Goal: Answer question/provide support

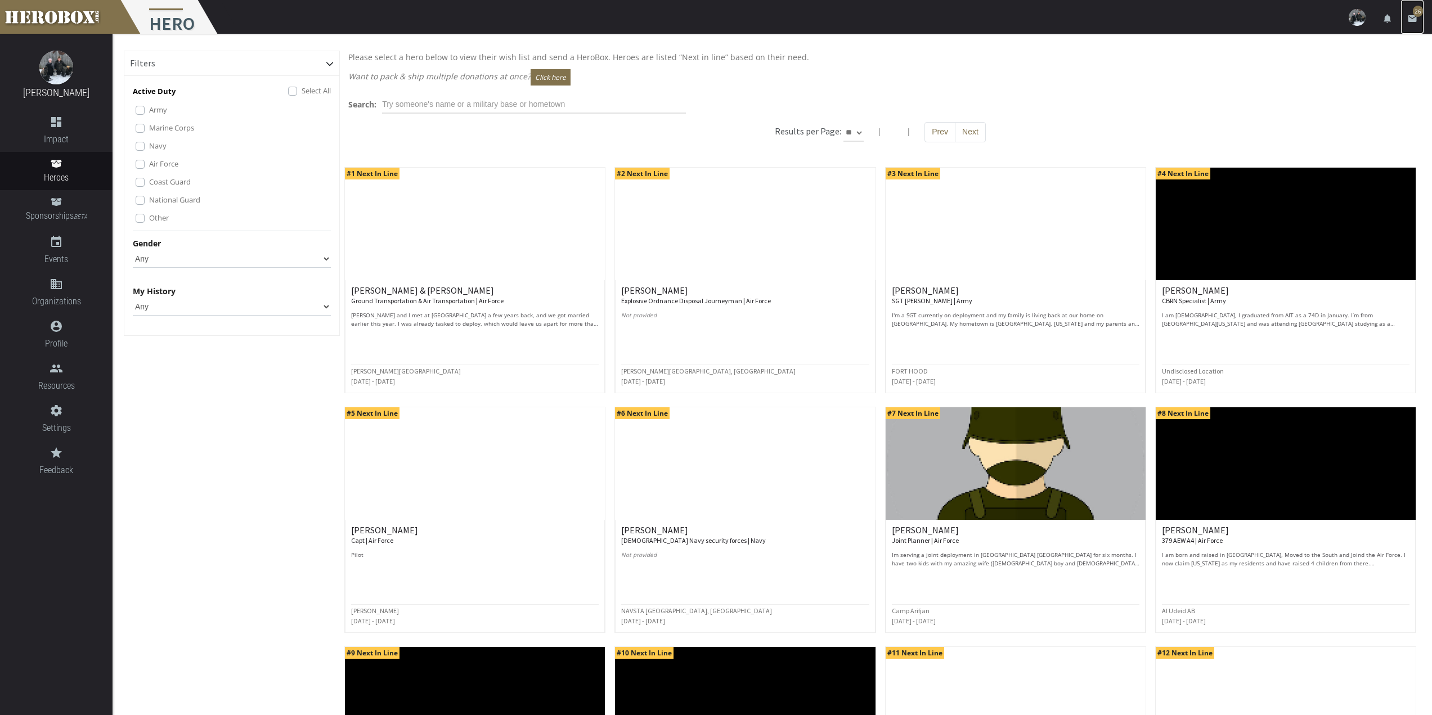
click at [1415, 9] on span "26" at bounding box center [1417, 11] width 10 height 11
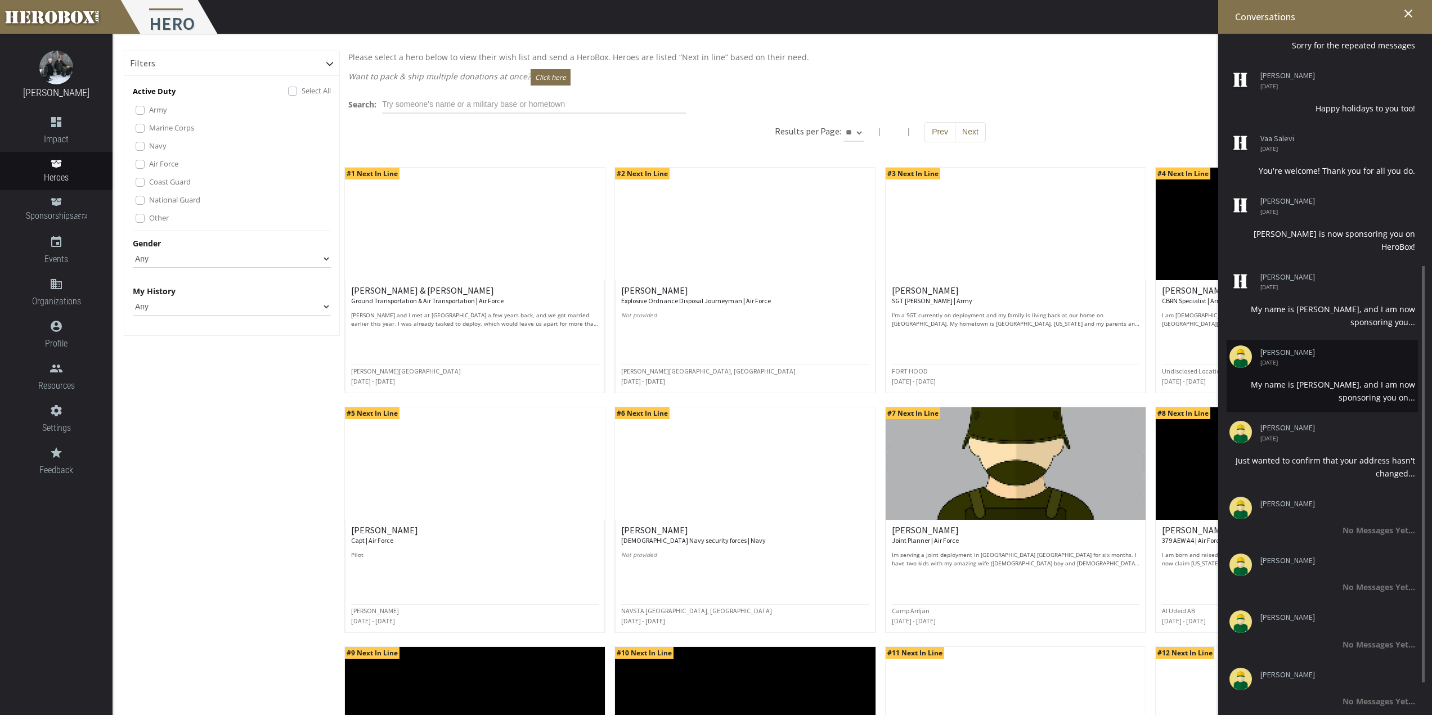
scroll to position [483, 0]
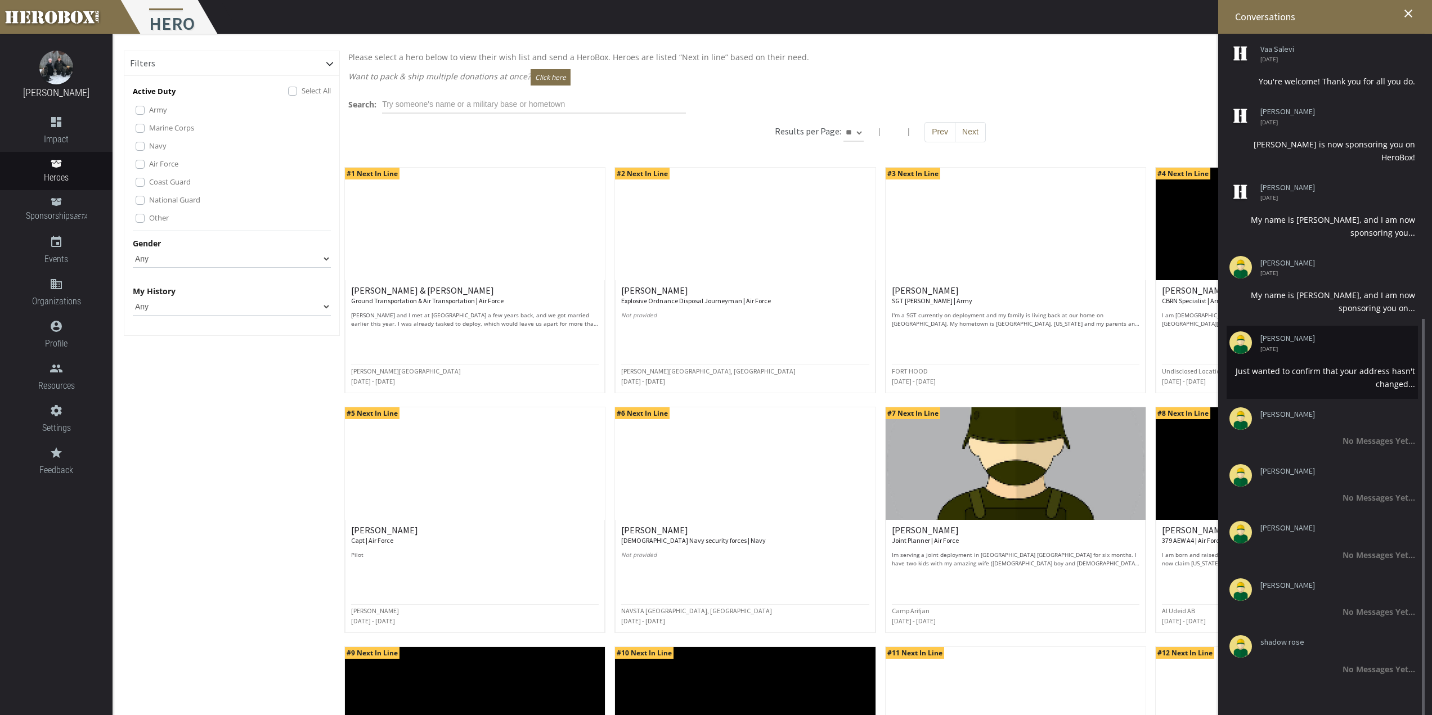
click at [1302, 362] on li "[PERSON_NAME] [DATE] Just wanted to confirm that your address hasn't changed..." at bounding box center [1321, 362] width 191 height 73
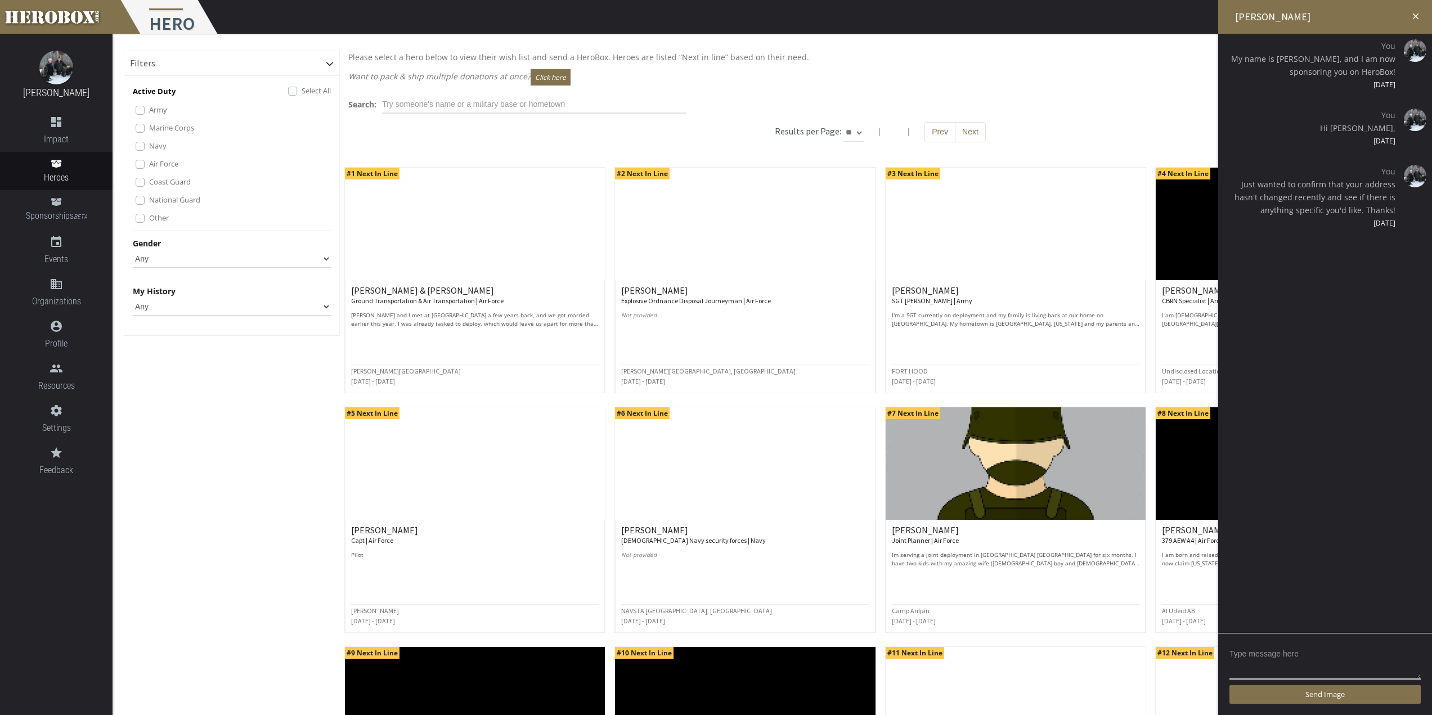
click at [1415, 19] on icon "close" at bounding box center [1415, 16] width 10 height 10
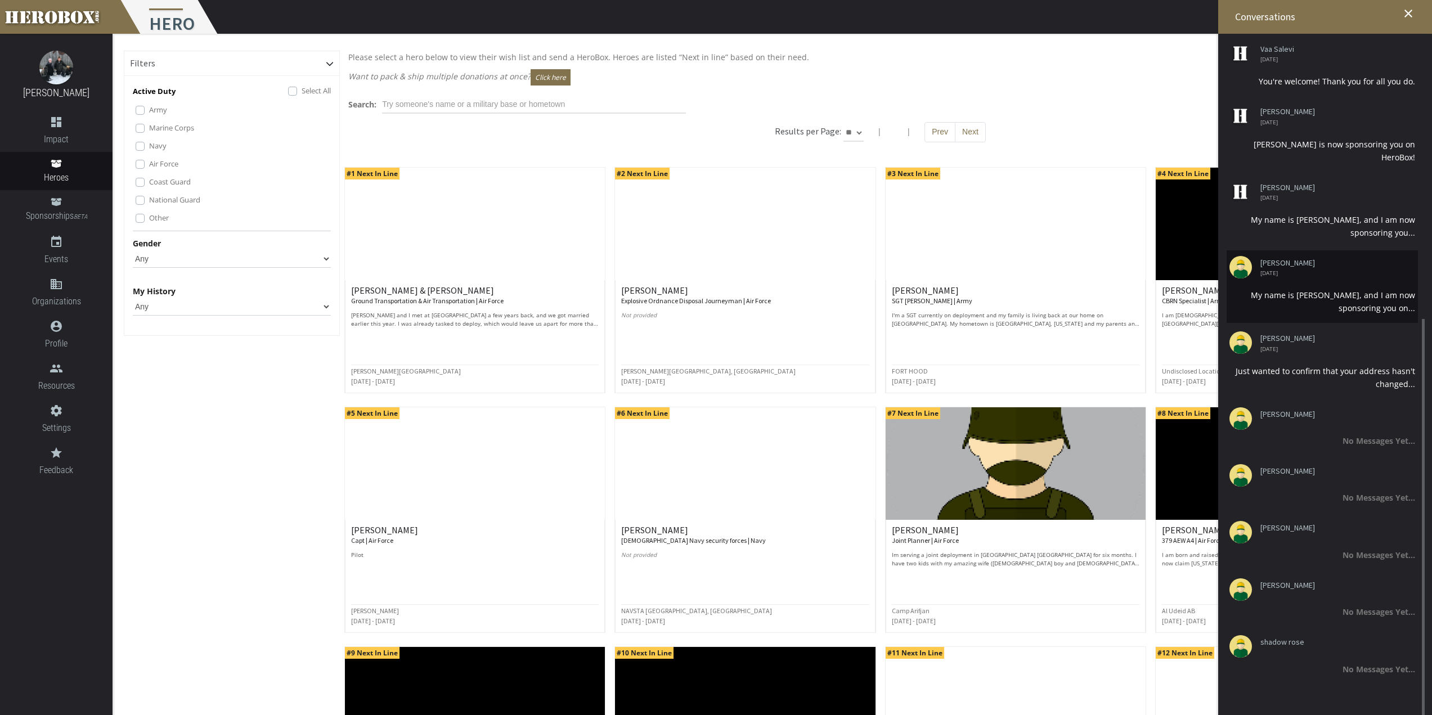
click at [1333, 292] on div "My name is [PERSON_NAME], and I am now sponsoring you on..." at bounding box center [1322, 302] width 186 height 26
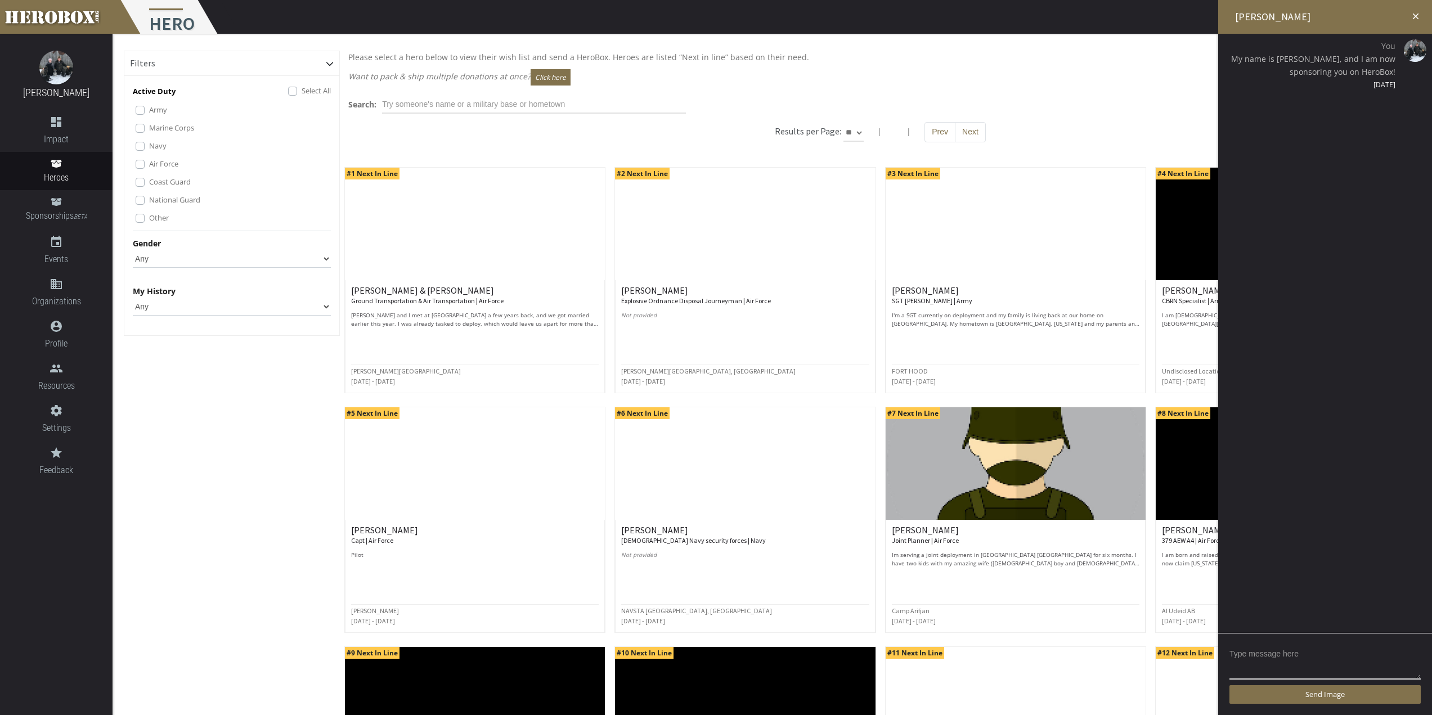
click at [1414, 21] on h2 "[PERSON_NAME]" at bounding box center [1325, 17] width 214 height 34
click at [1413, 12] on icon "close" at bounding box center [1415, 16] width 10 height 10
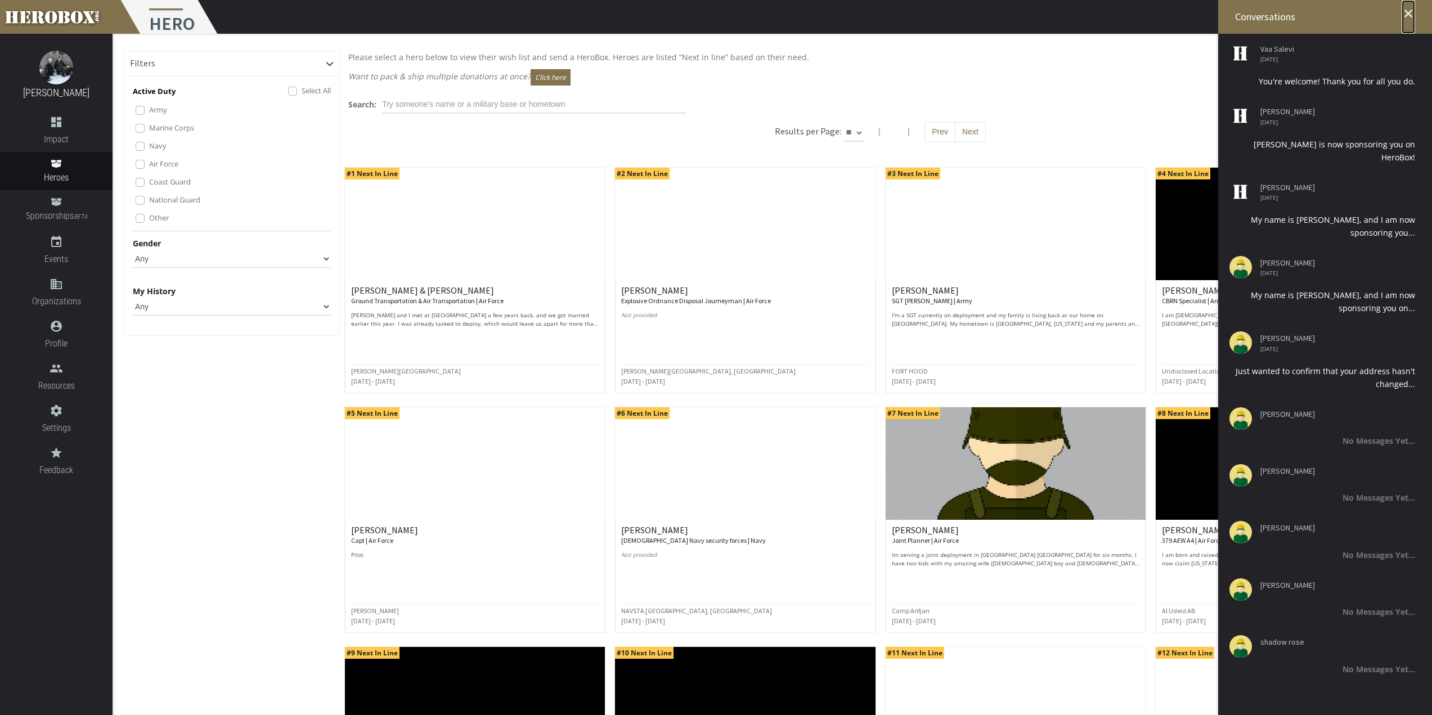
click at [1409, 5] on link "close" at bounding box center [1408, 17] width 14 height 34
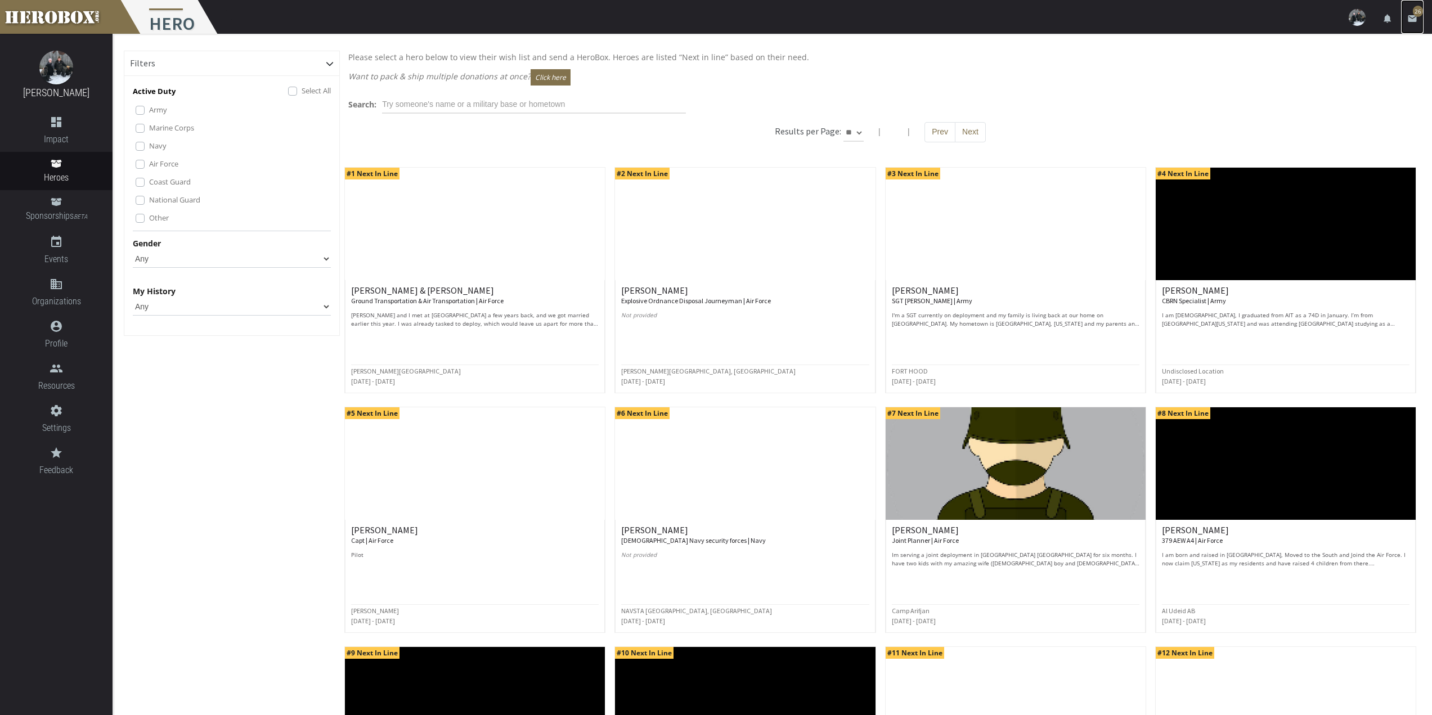
click at [1409, 16] on icon "email" at bounding box center [1412, 19] width 10 height 10
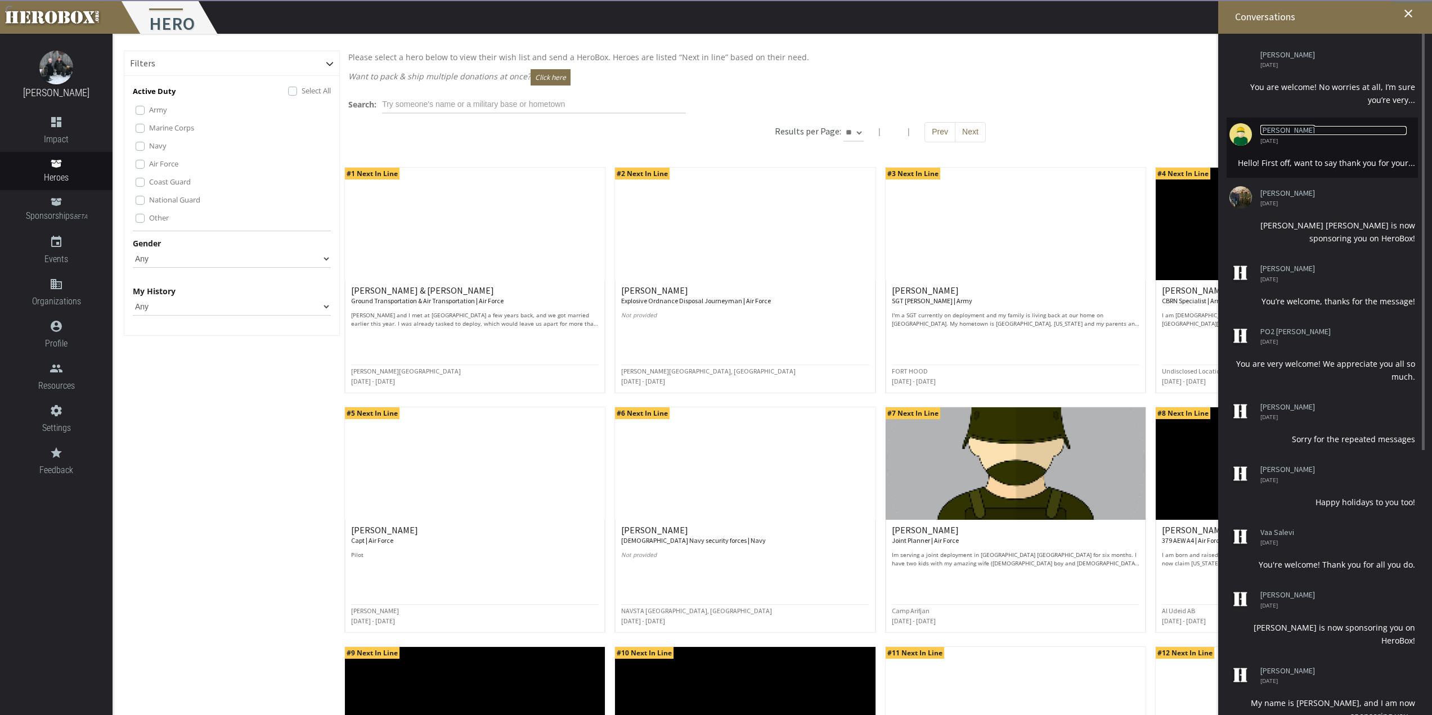
click at [1352, 131] on link "[PERSON_NAME]" at bounding box center [1333, 130] width 146 height 8
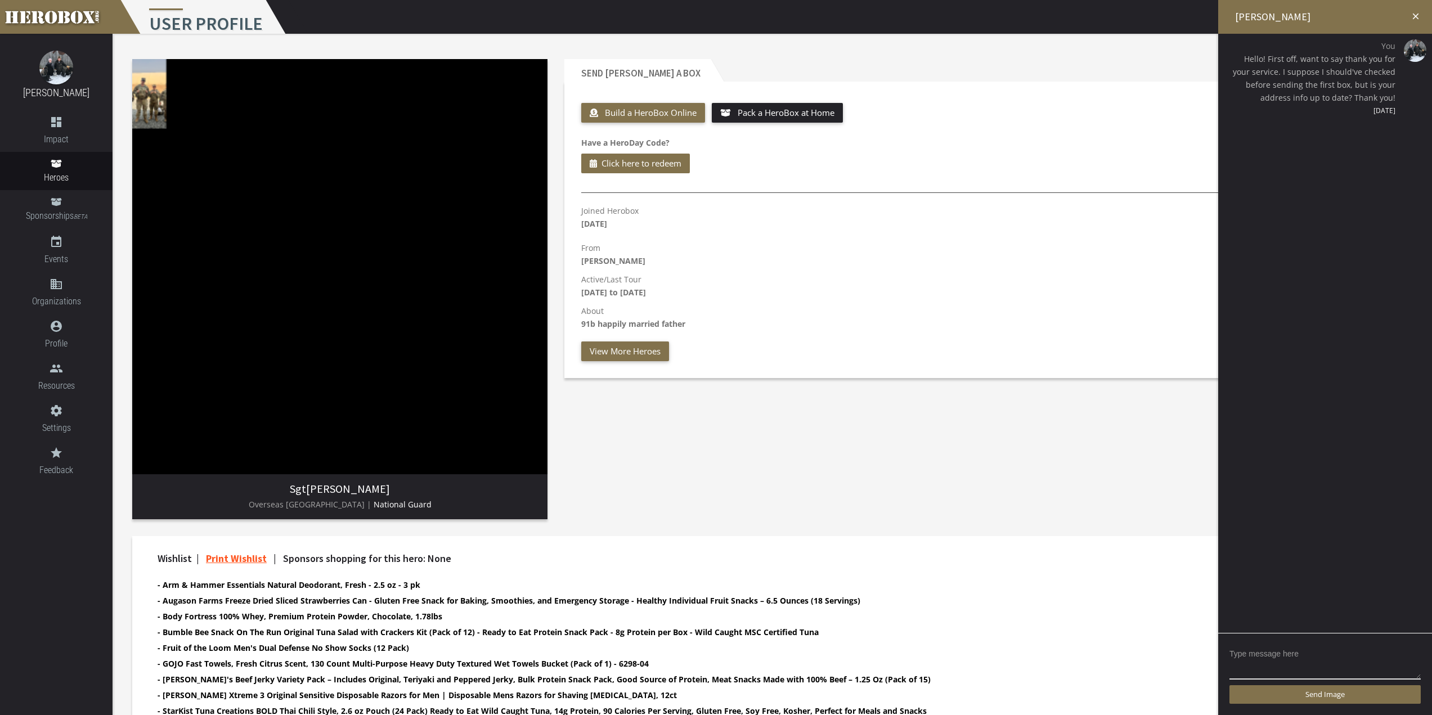
click at [1417, 13] on icon "close" at bounding box center [1415, 16] width 10 height 10
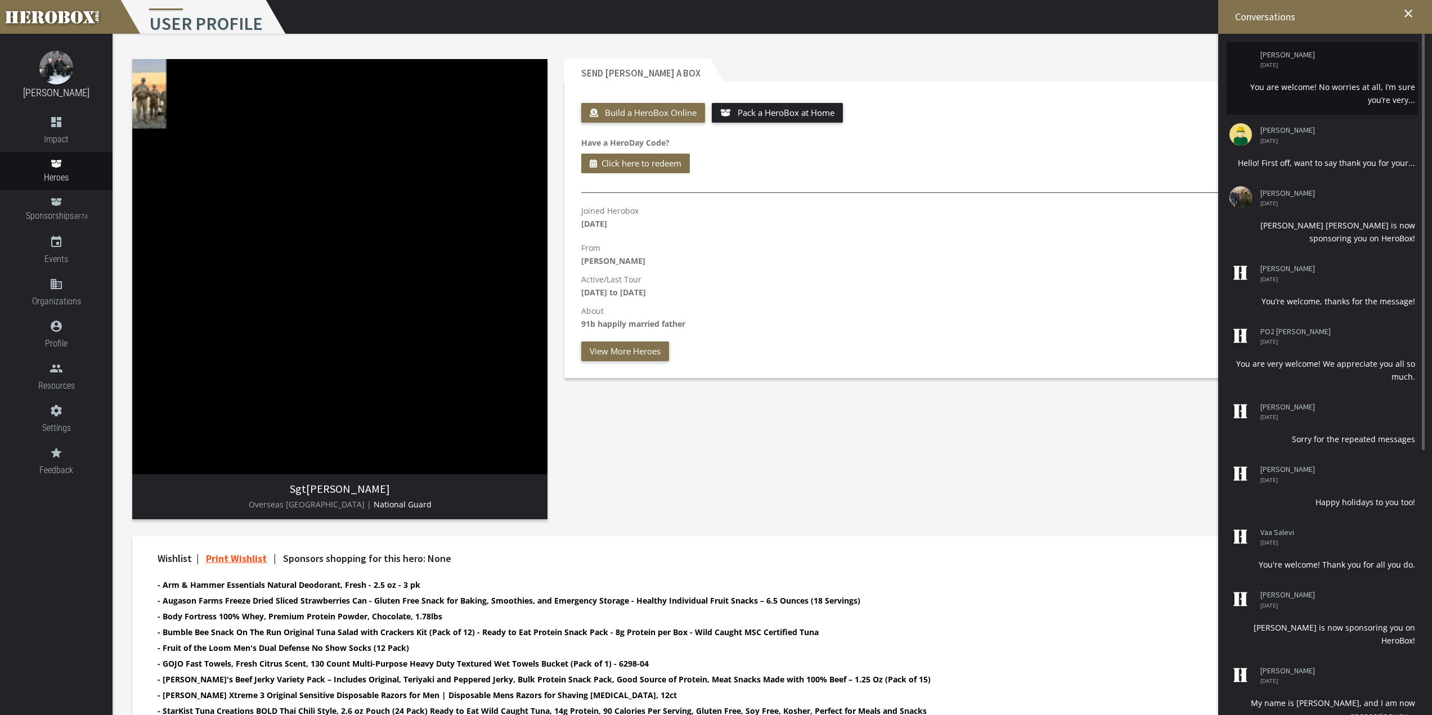
click at [1295, 90] on div "You are welcome! No worries at all, I’m sure you’re very..." at bounding box center [1322, 93] width 186 height 26
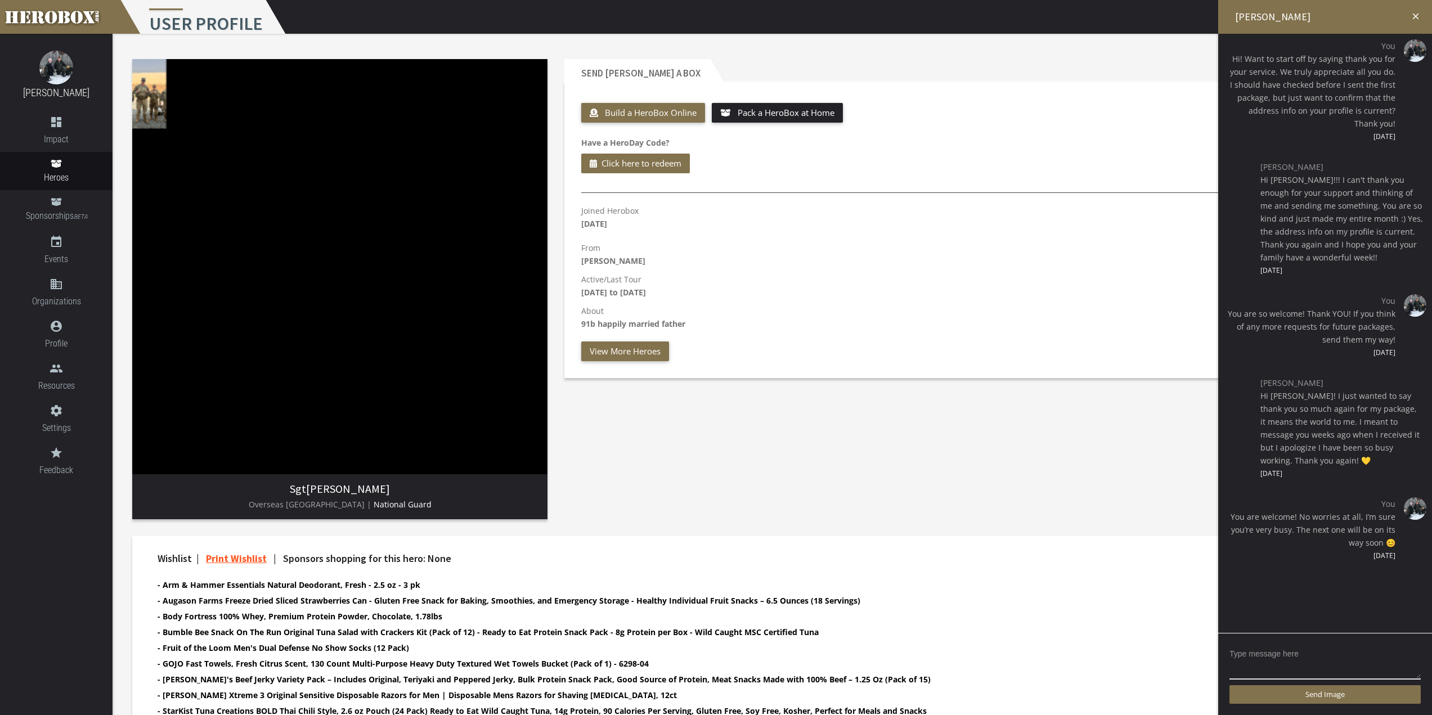
click at [950, 476] on div "Send [PERSON_NAME] a Box Build a HeroBox Online Pack a HeroBox at Home Have a H…" at bounding box center [988, 289] width 865 height 477
click at [62, 198] on link "Sponsorships BETA" at bounding box center [56, 209] width 113 height 39
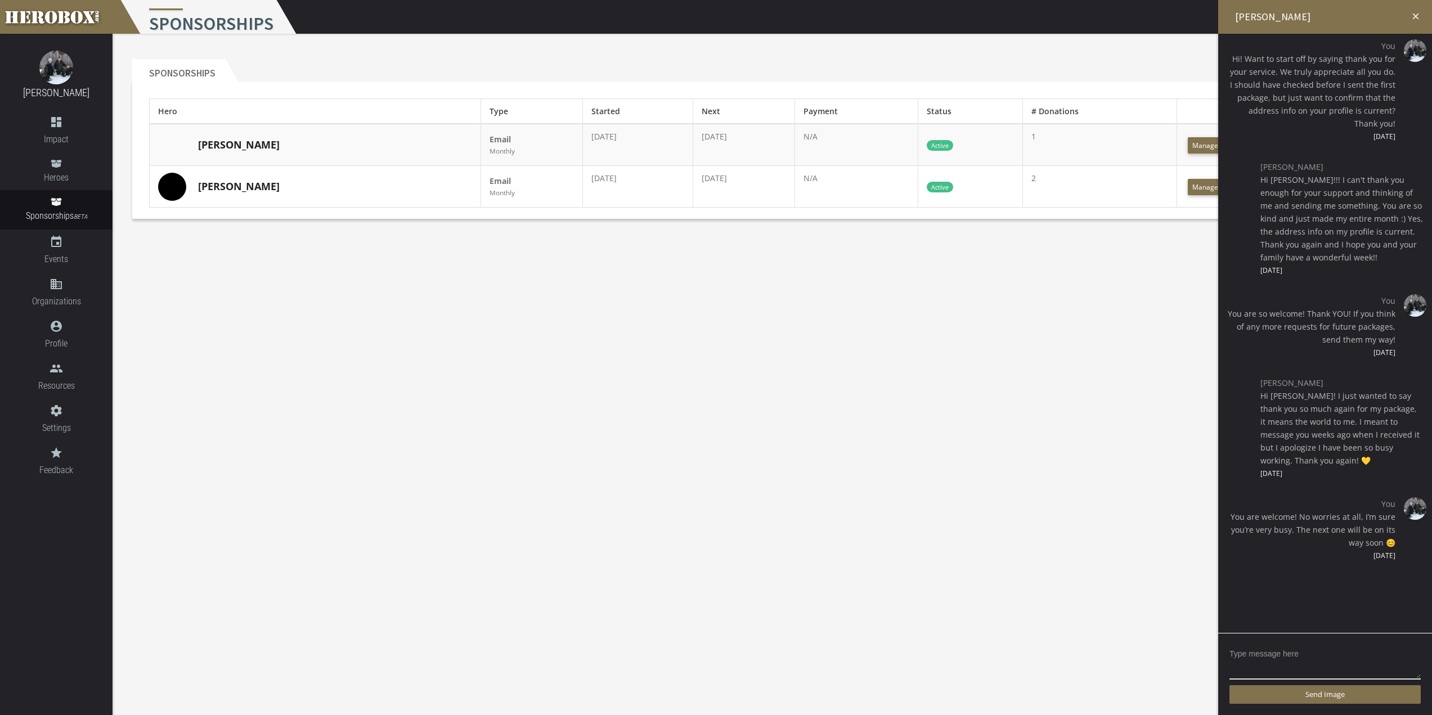
click at [1412, 14] on icon "close" at bounding box center [1415, 16] width 10 height 10
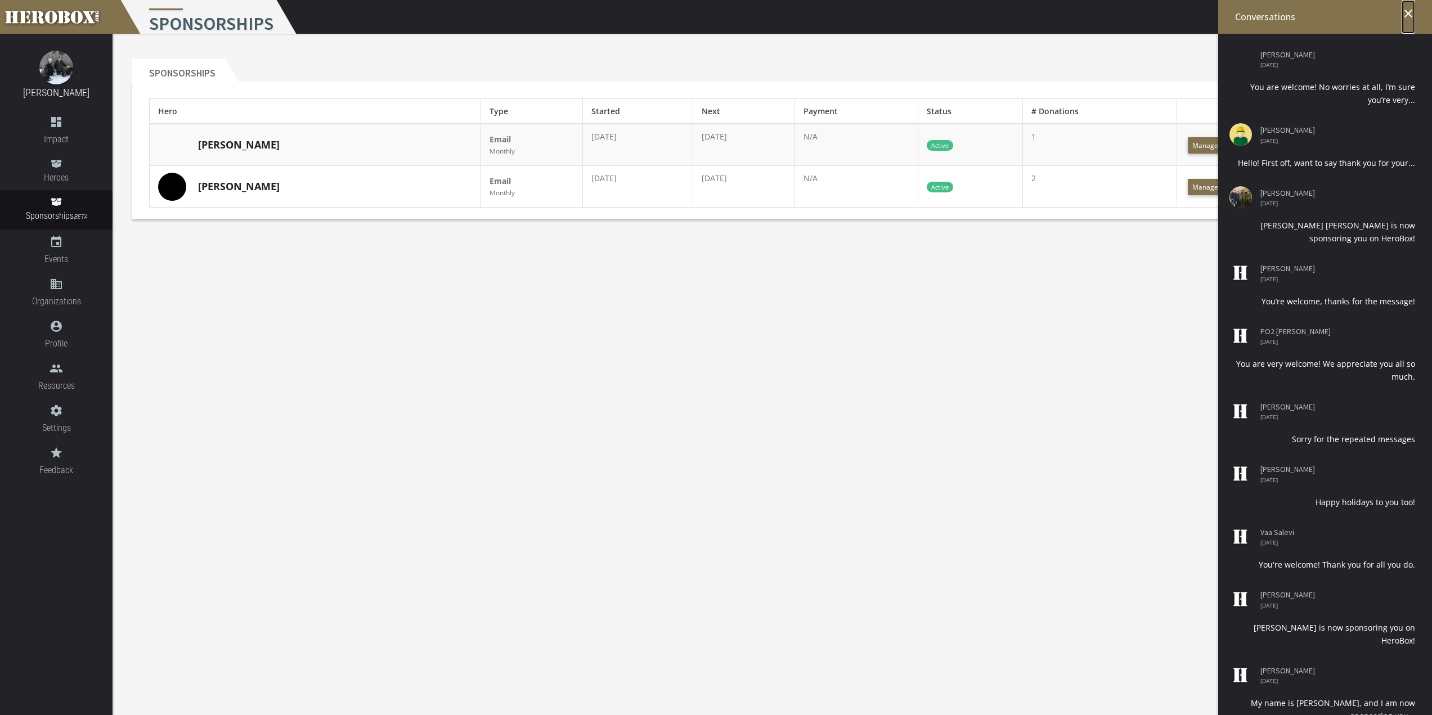
click at [1405, 12] on icon "close" at bounding box center [1408, 14] width 14 height 14
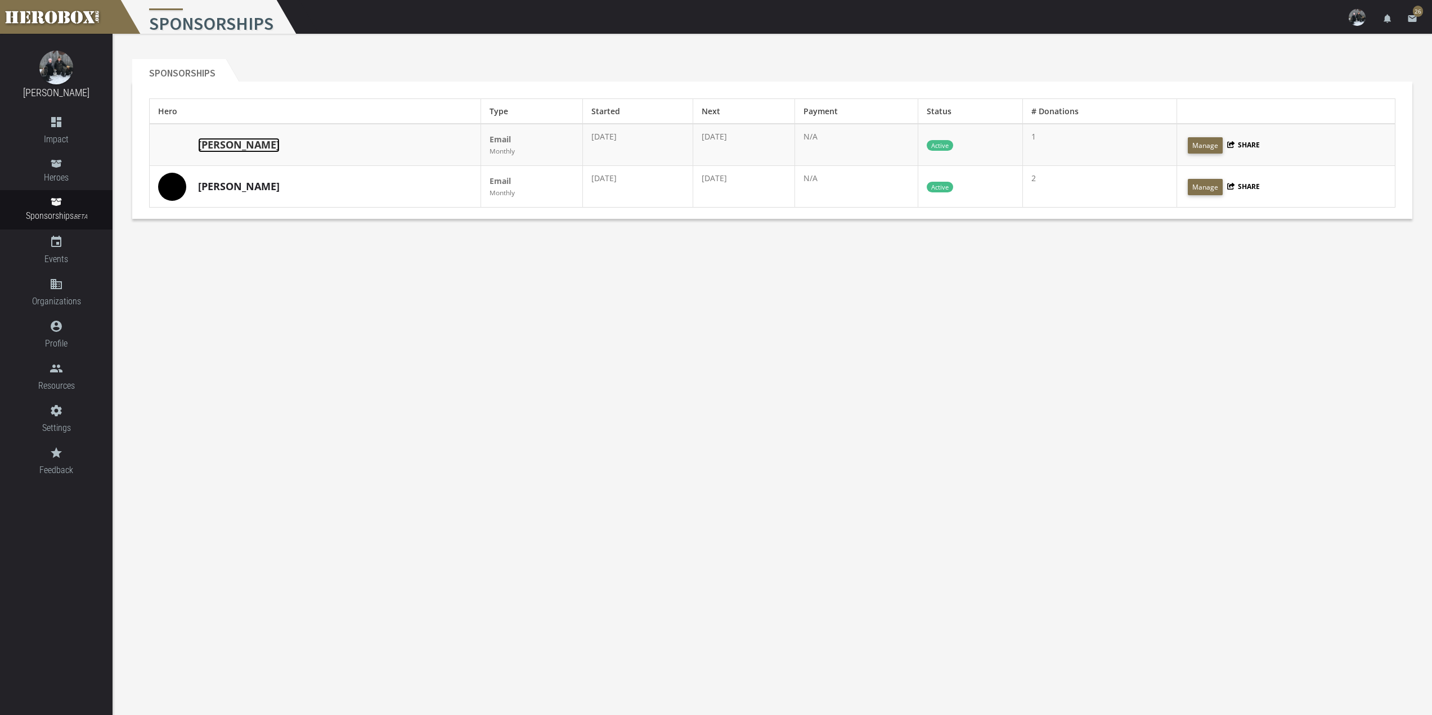
click at [214, 147] on link "[PERSON_NAME]" at bounding box center [239, 145] width 82 height 15
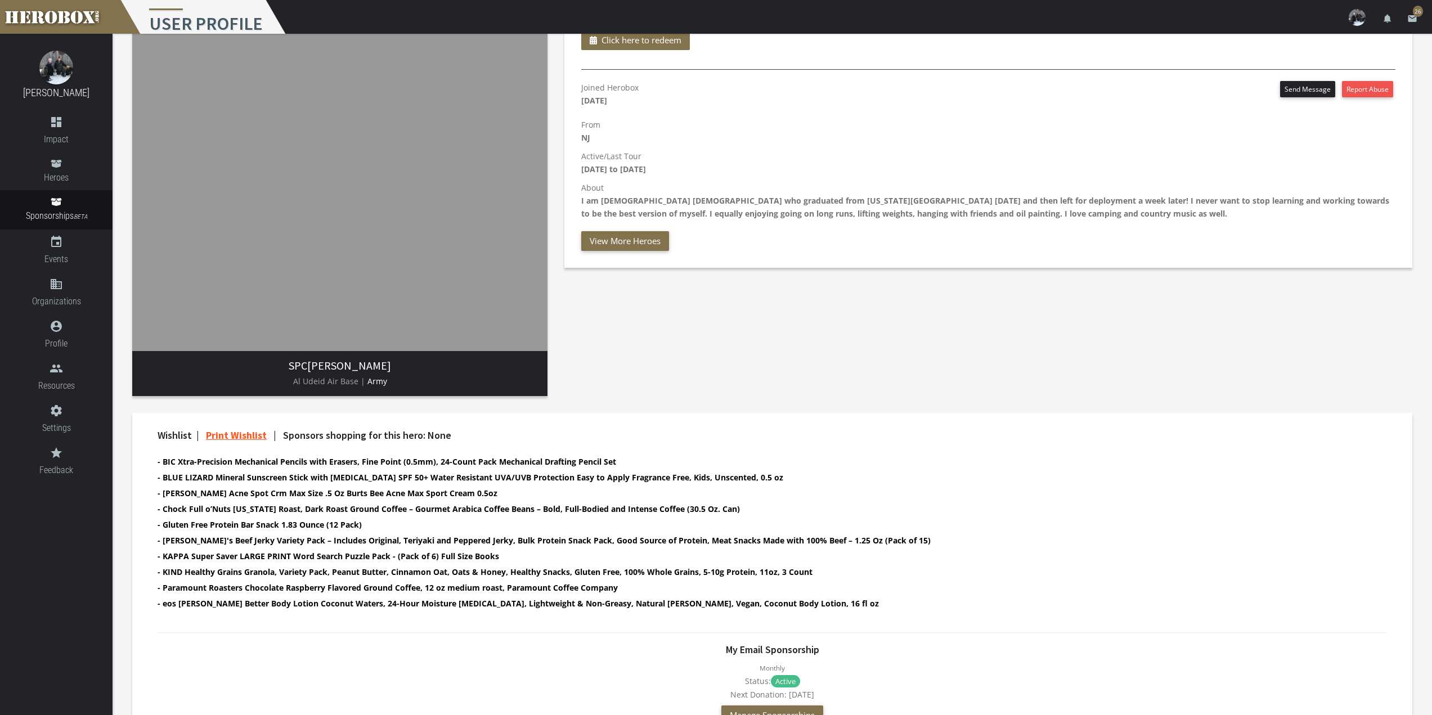
scroll to position [334, 0]
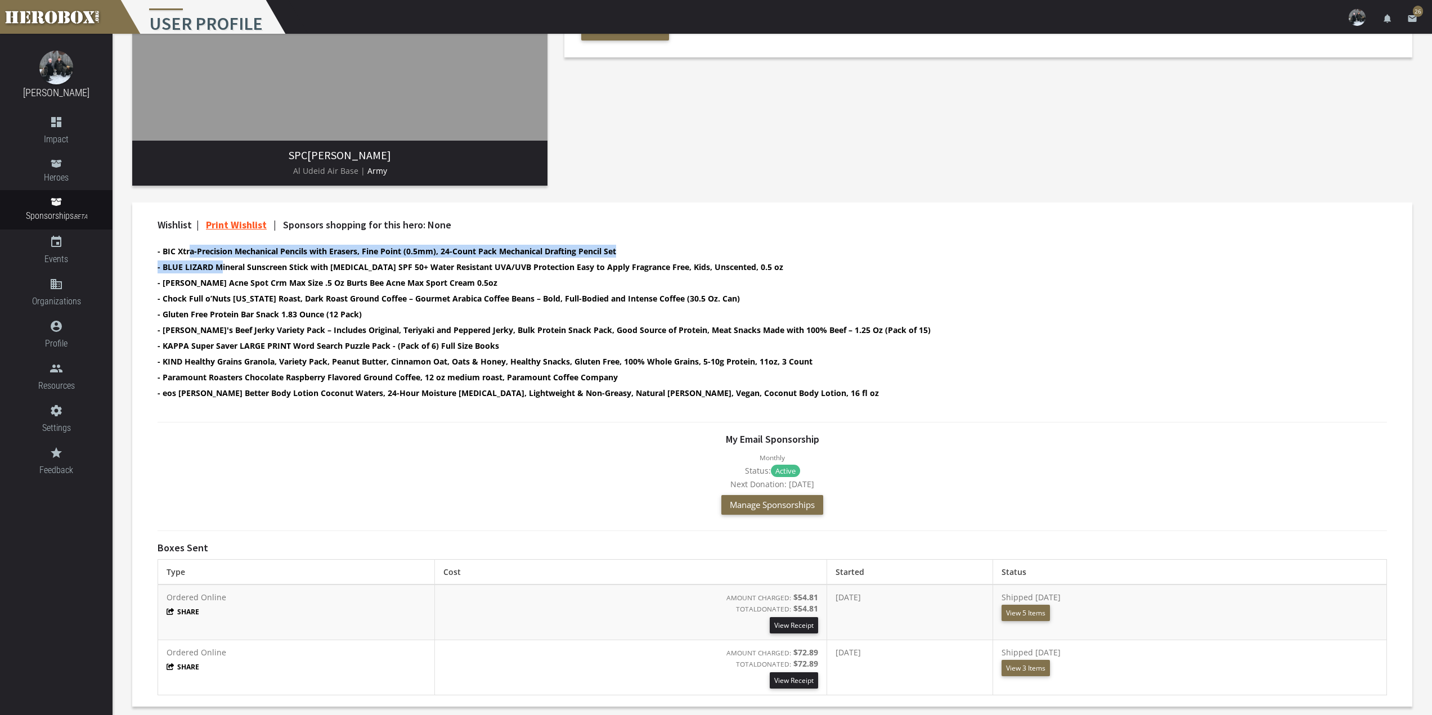
drag, startPoint x: 191, startPoint y: 251, endPoint x: 221, endPoint y: 263, distance: 31.9
click at [221, 263] on ul "- BIC Xtra-Precision Mechanical Pencils with Erasers, Fine Point (0.5mm), 24-Co…" at bounding box center [762, 324] width 1209 height 158
click at [1050, 671] on button "View 3 Items" at bounding box center [1025, 668] width 48 height 16
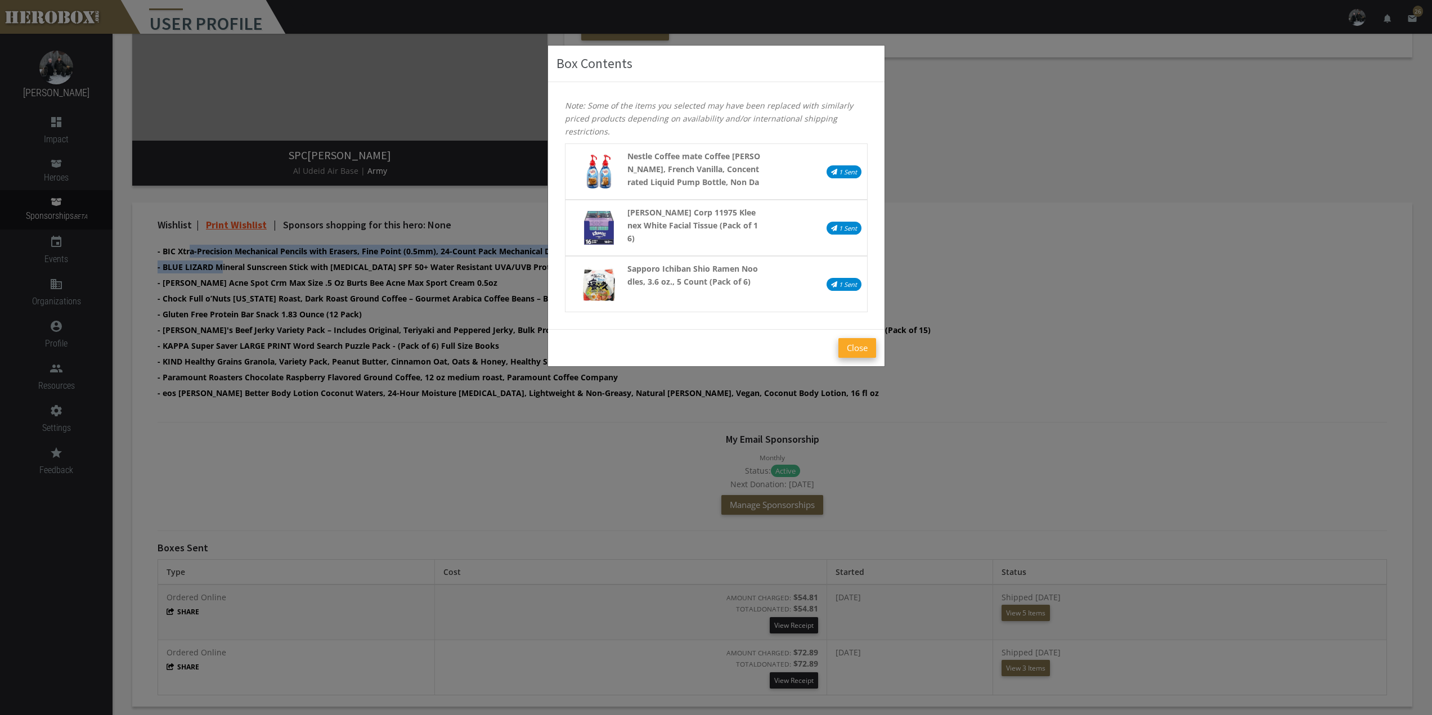
click at [851, 347] on button "Close" at bounding box center [857, 348] width 38 height 20
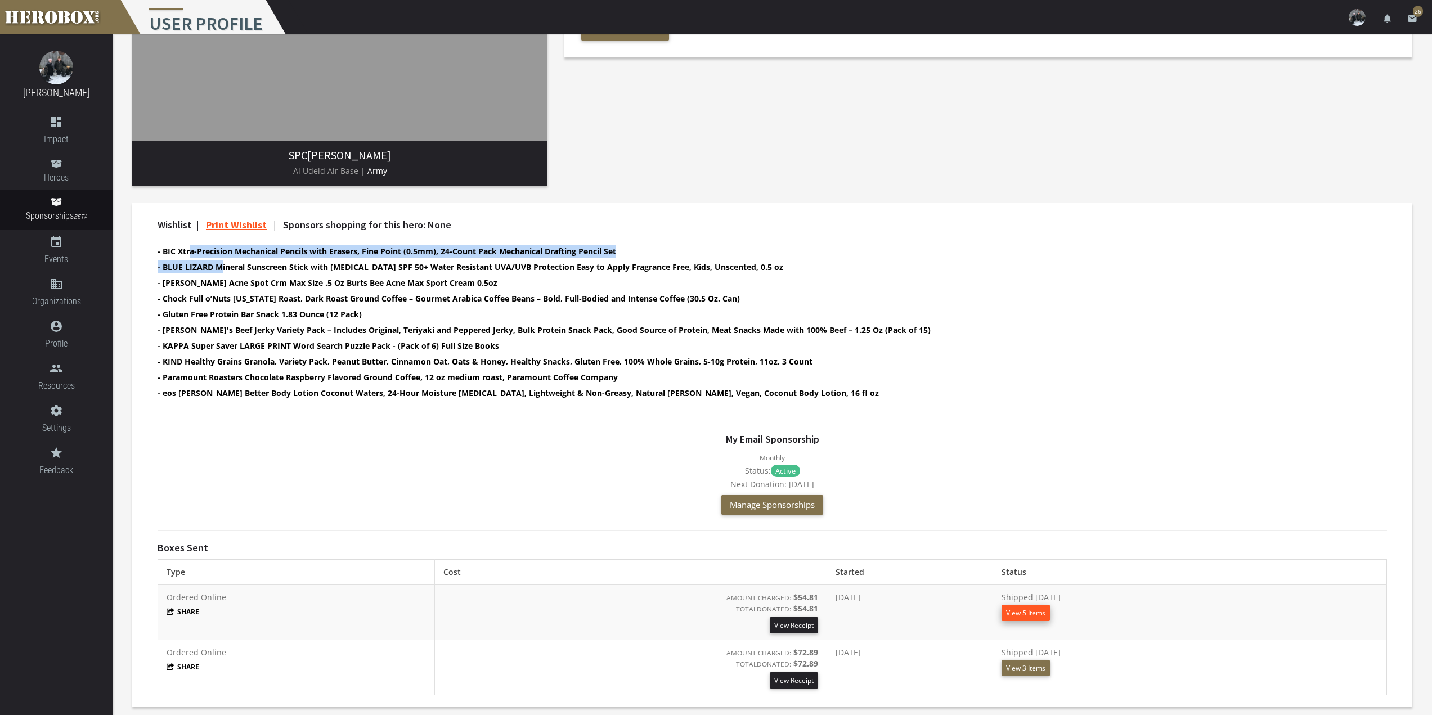
click at [1042, 613] on button "View 5 Items" at bounding box center [1025, 613] width 48 height 16
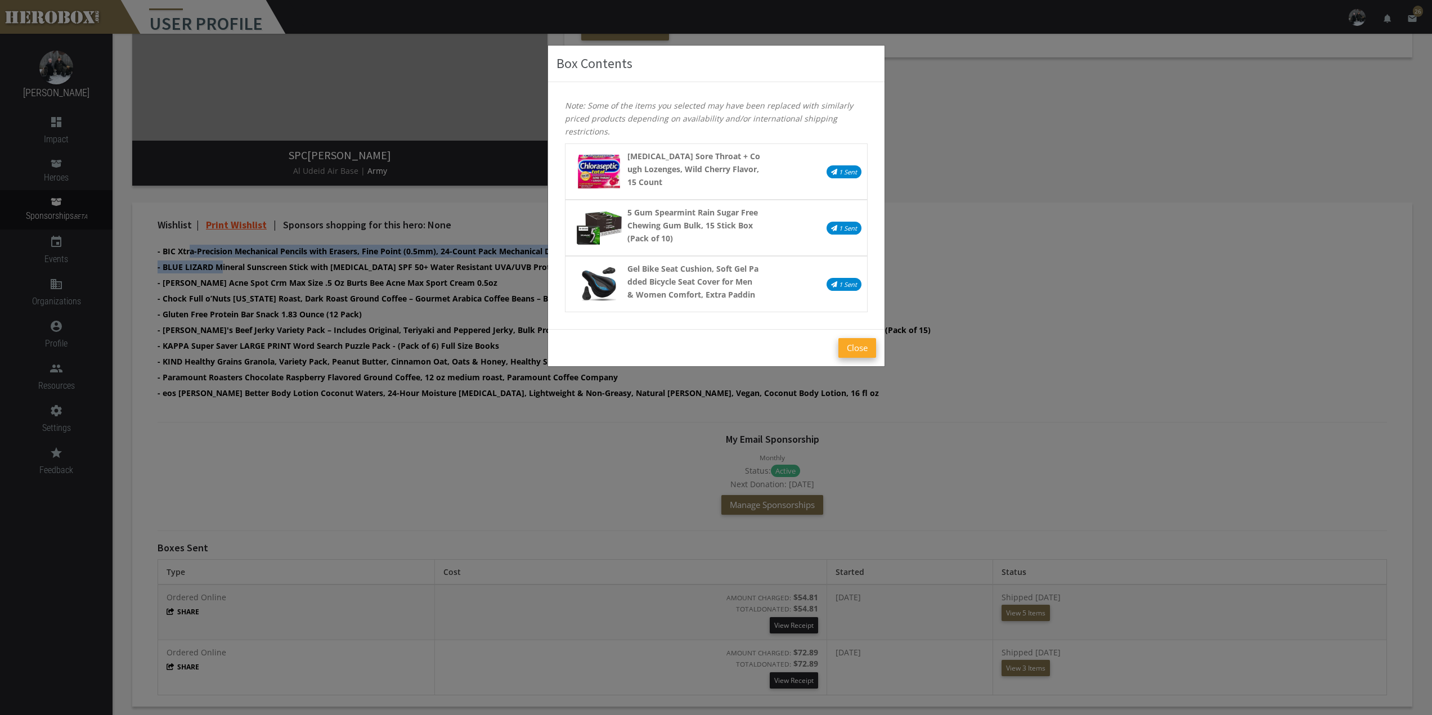
click at [857, 348] on button "Close" at bounding box center [857, 348] width 38 height 20
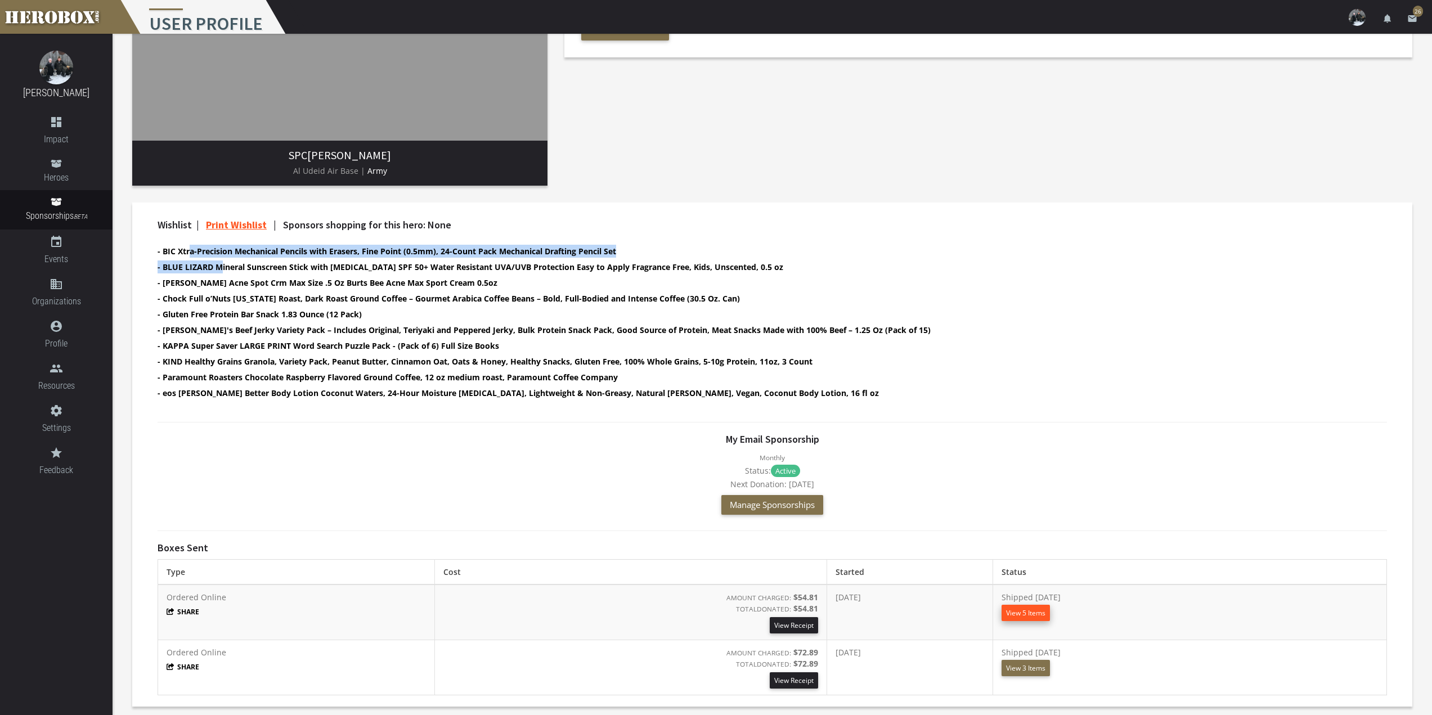
click at [1037, 615] on button "View 5 Items" at bounding box center [1025, 613] width 48 height 16
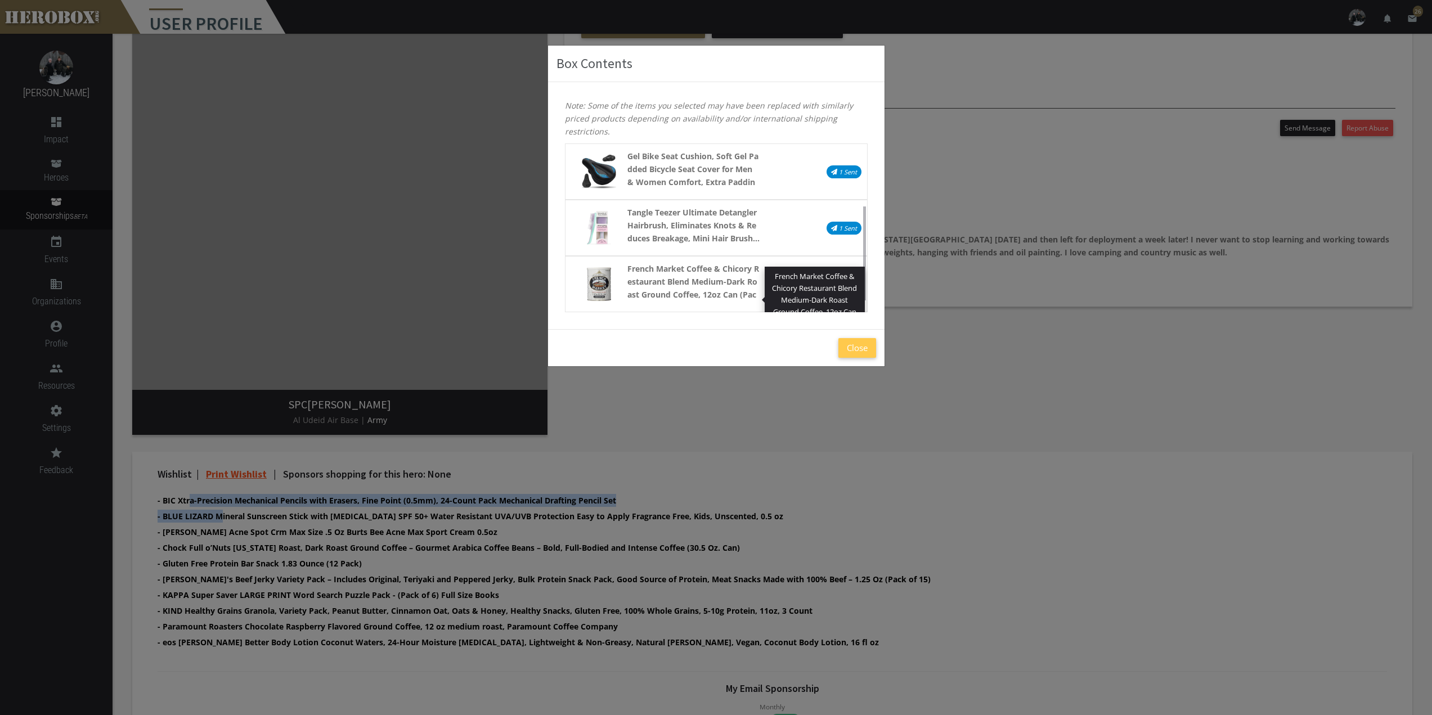
scroll to position [109, 0]
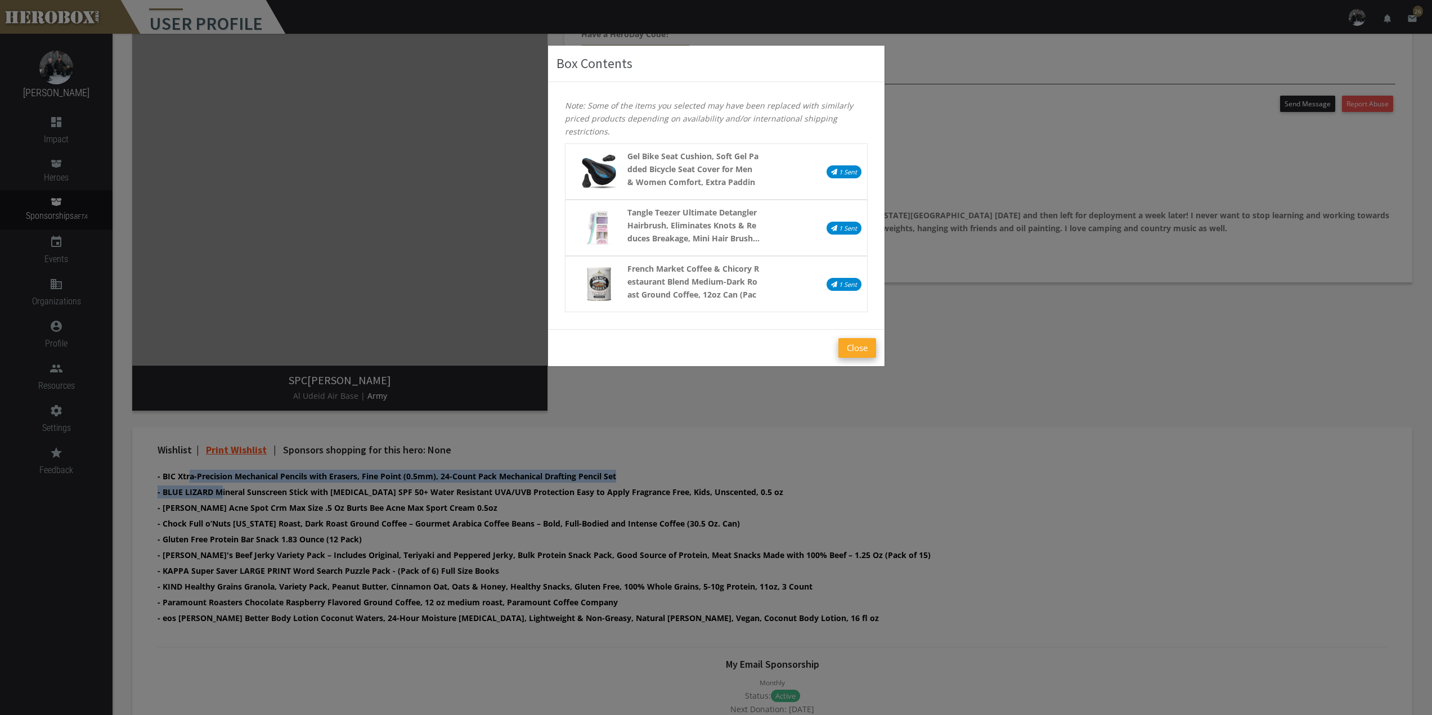
click at [856, 348] on button "Close" at bounding box center [857, 348] width 38 height 20
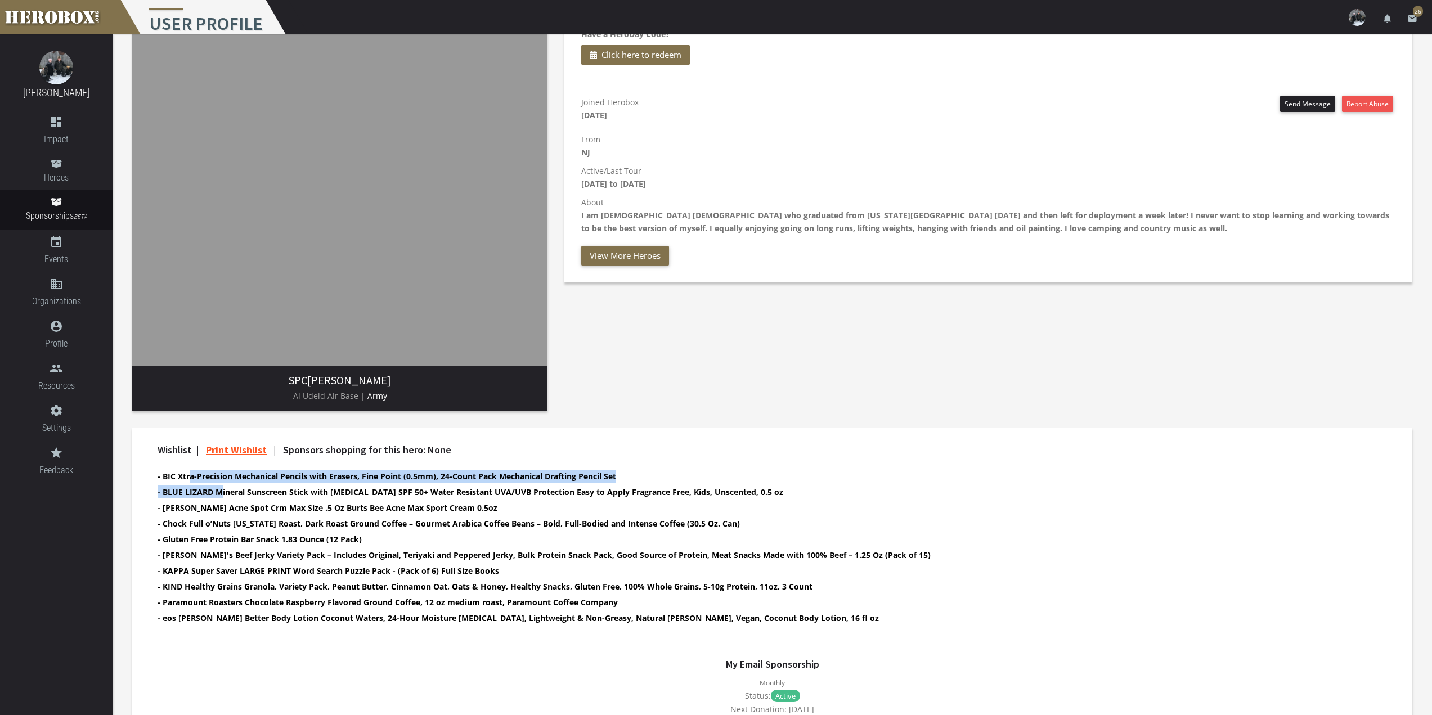
scroll to position [334, 0]
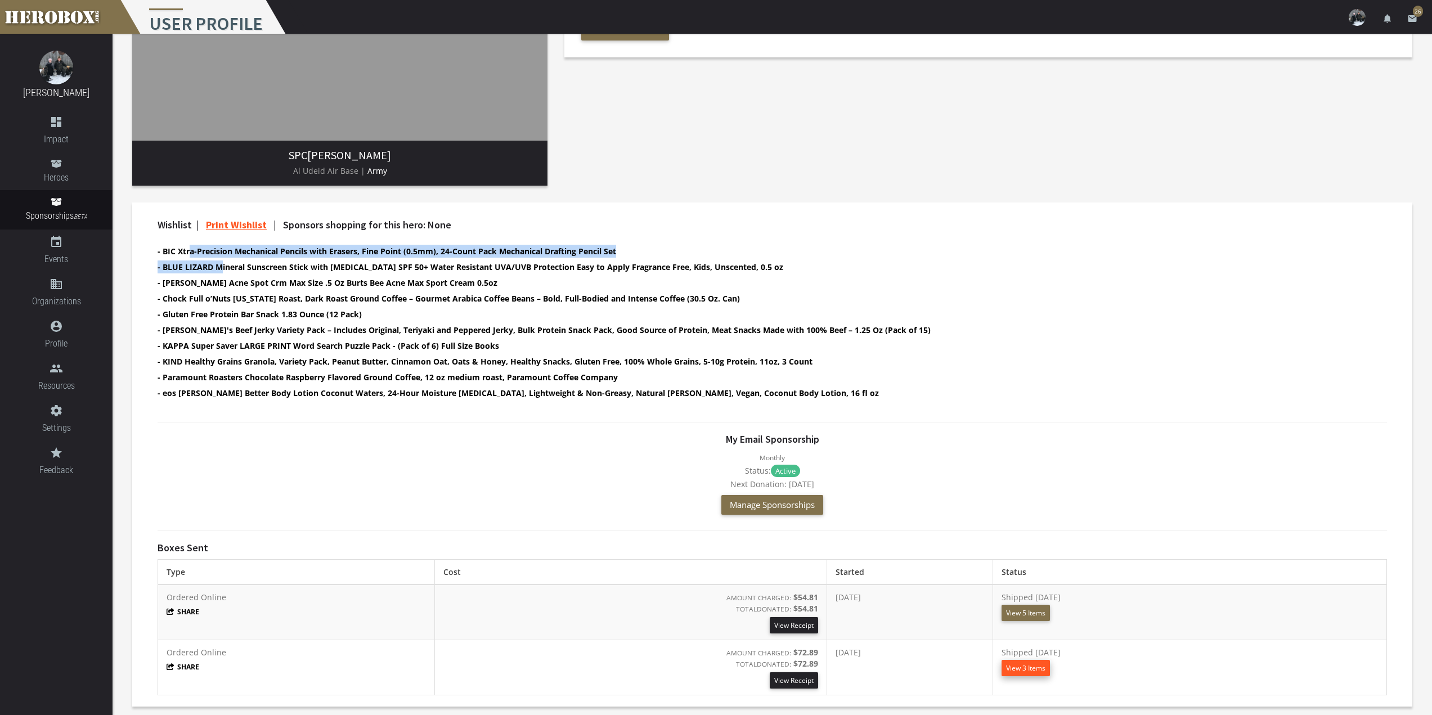
click at [1050, 671] on button "View 3 Items" at bounding box center [1025, 668] width 48 height 16
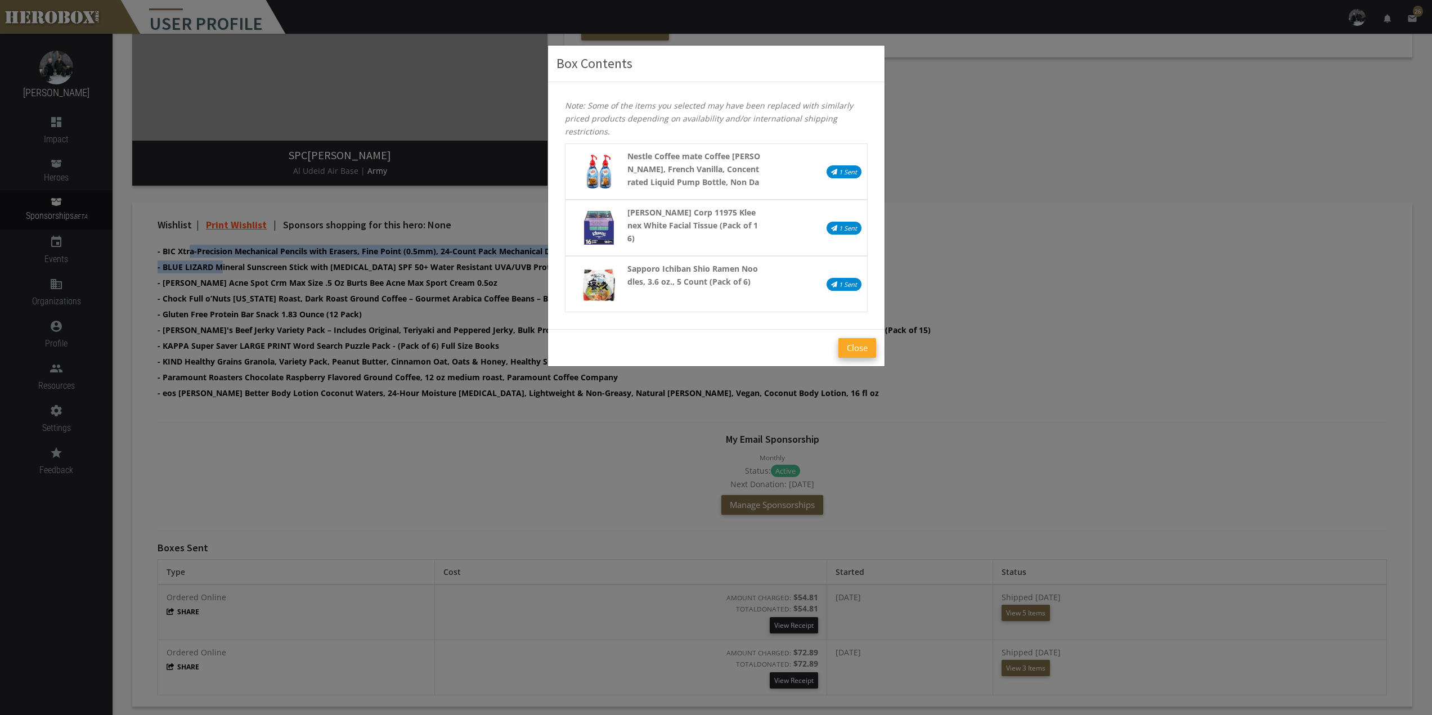
click at [866, 350] on button "Close" at bounding box center [857, 348] width 38 height 20
